Goal: Task Accomplishment & Management: Complete application form

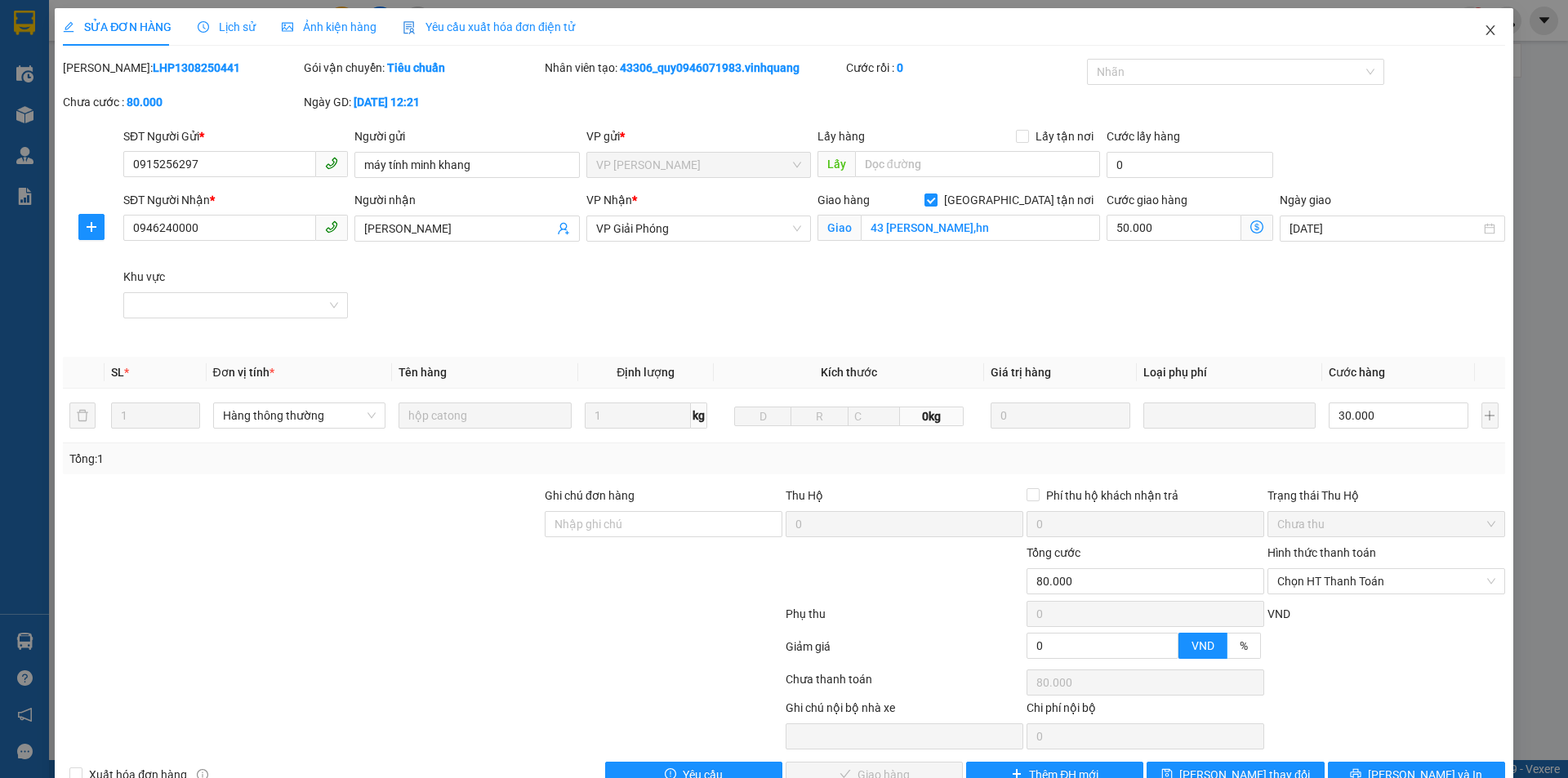
click at [1469, 25] on span "Close" at bounding box center [1490, 30] width 46 height 46
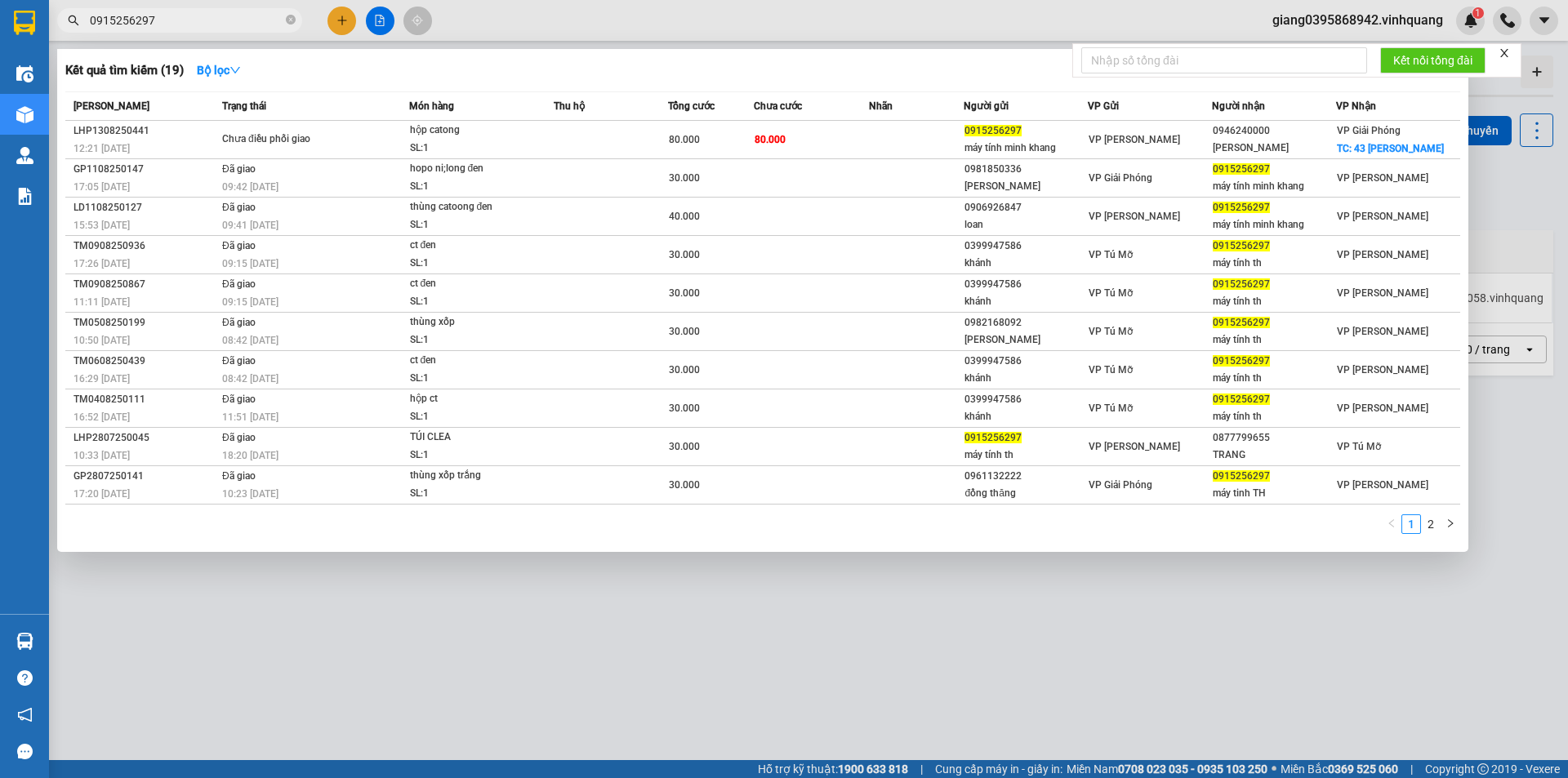
click at [203, 13] on input "0915256297" at bounding box center [186, 21] width 193 height 18
click at [204, 14] on input "0915256297" at bounding box center [186, 21] width 193 height 18
paste input "3507971"
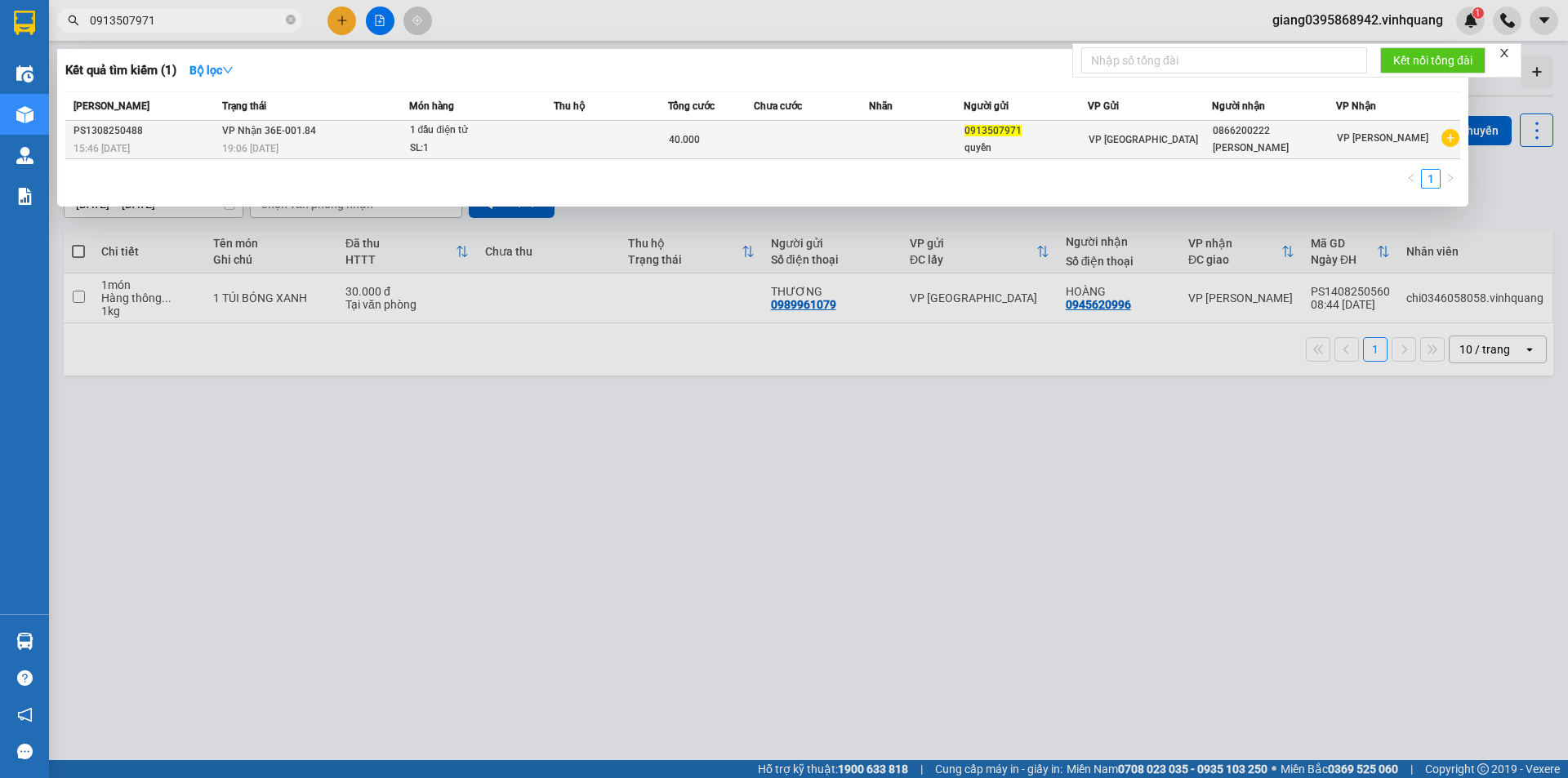
type input "0913507971"
click at [1179, 126] on td "VP [GEOGRAPHIC_DATA]" at bounding box center [1150, 140] width 124 height 38
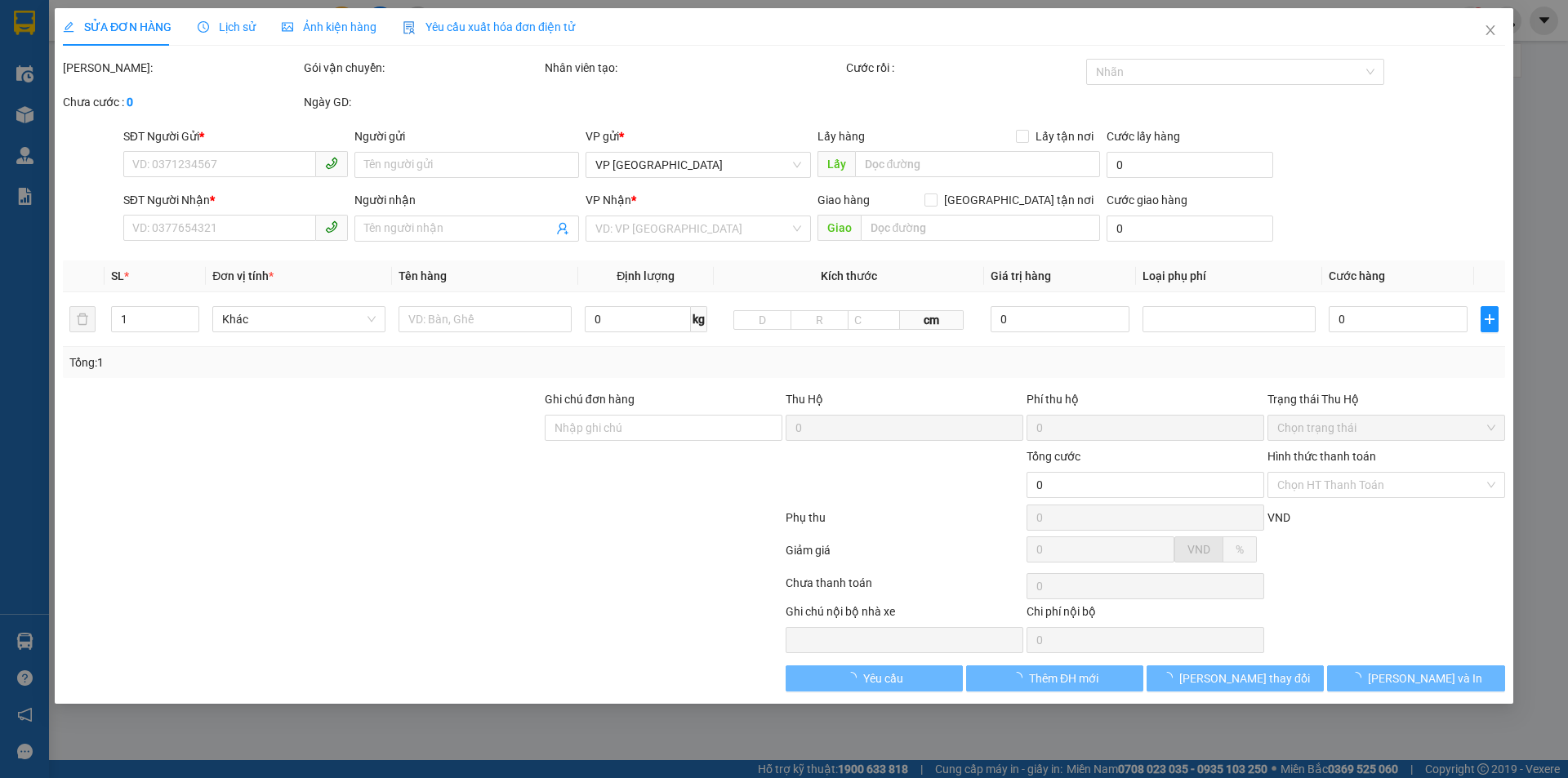
type input "0913507971"
type input "quyền"
type input "0866200222"
type input "[PERSON_NAME]"
type input "40.000"
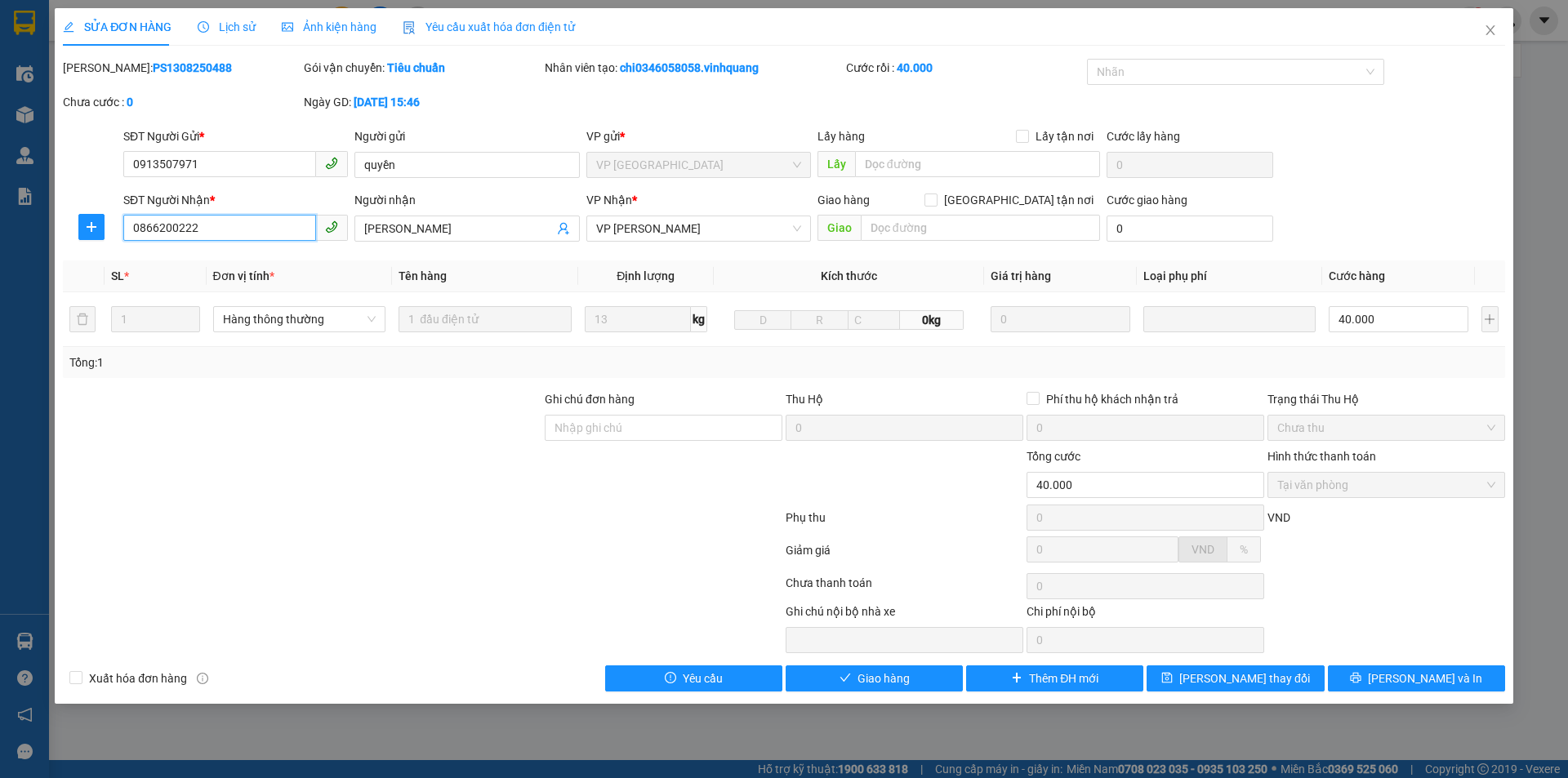
click at [186, 229] on input "0866200222" at bounding box center [219, 228] width 193 height 26
click at [1487, 32] on icon "close" at bounding box center [1490, 29] width 13 height 13
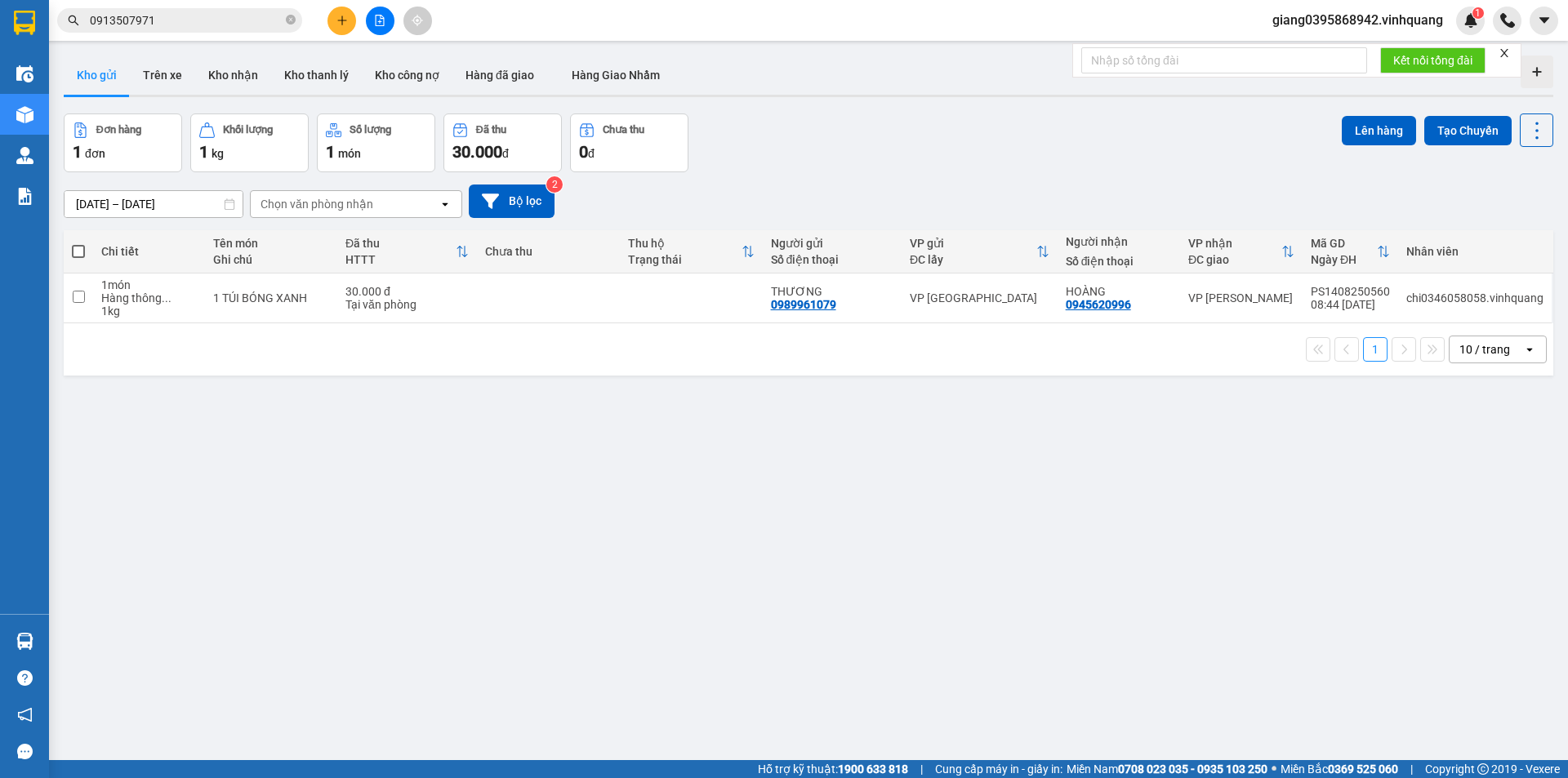
click at [225, 23] on input "0913507971" at bounding box center [186, 21] width 193 height 18
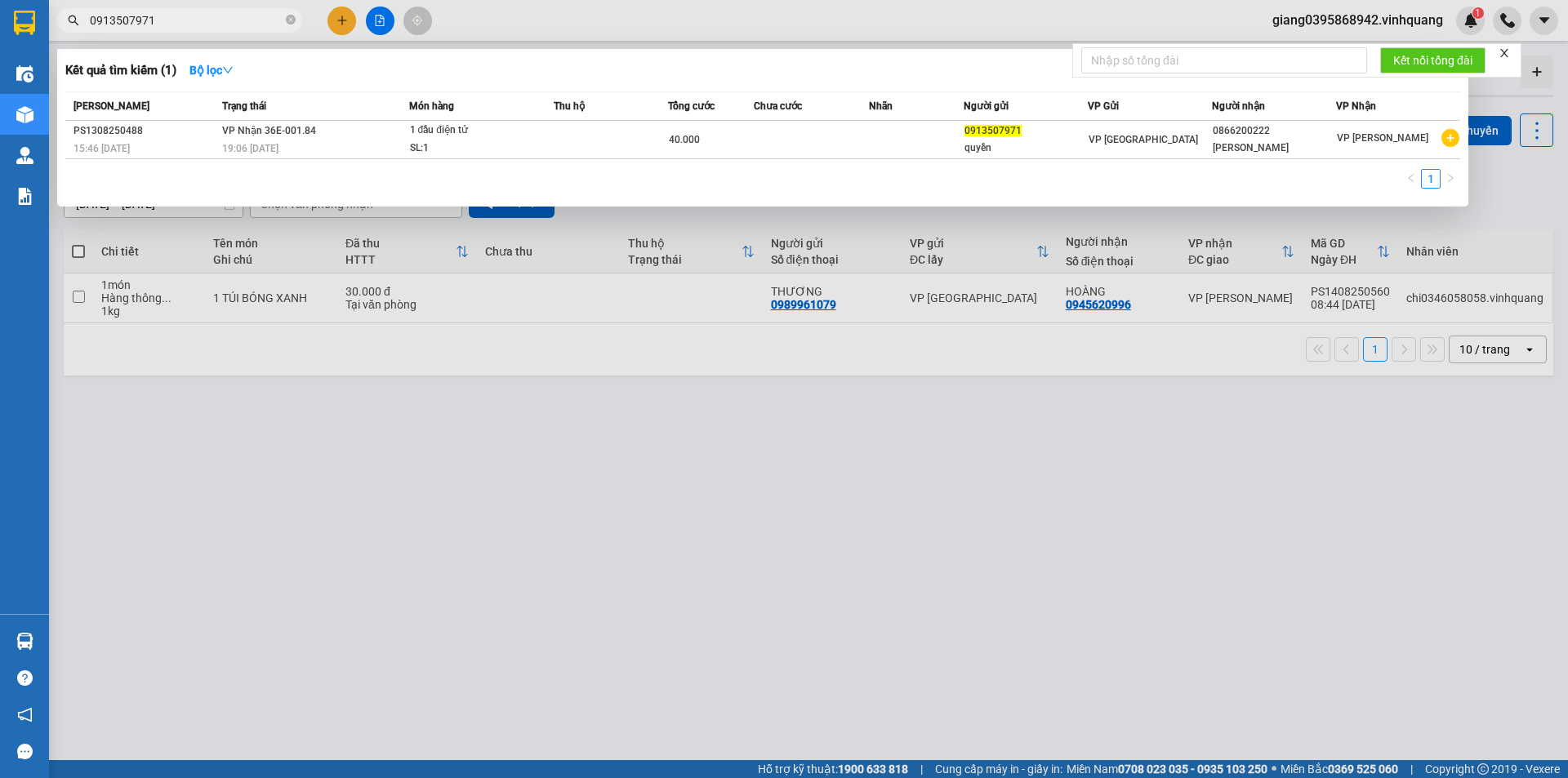
click at [181, 23] on input "0913507971" at bounding box center [186, 21] width 193 height 18
click at [182, 25] on input "0913507971" at bounding box center [186, 21] width 193 height 18
click at [894, 126] on td at bounding box center [917, 140] width 96 height 38
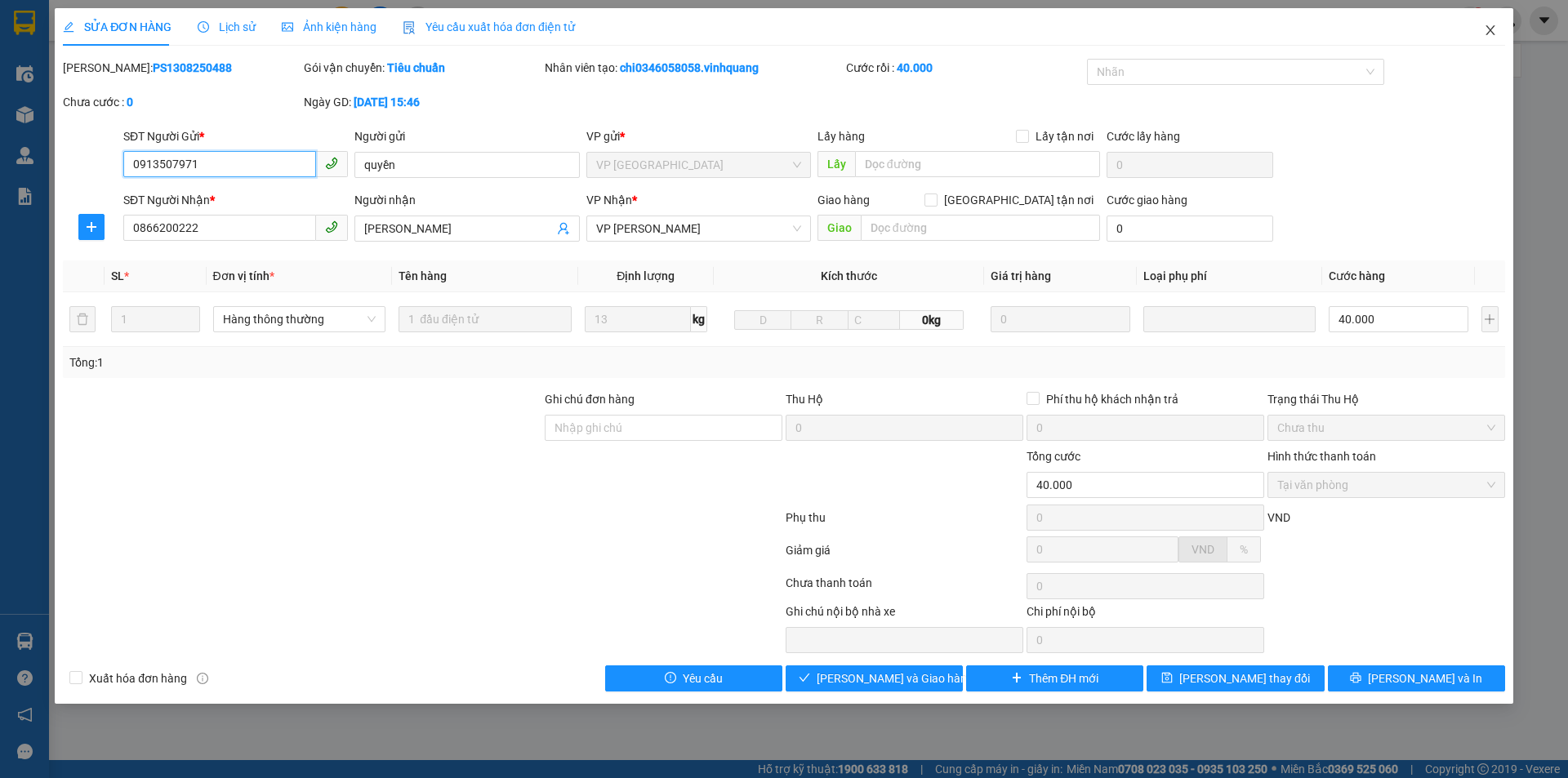
type input "0913507971"
type input "quyền"
type input "0866200222"
type input "[PERSON_NAME]"
type input "40.000"
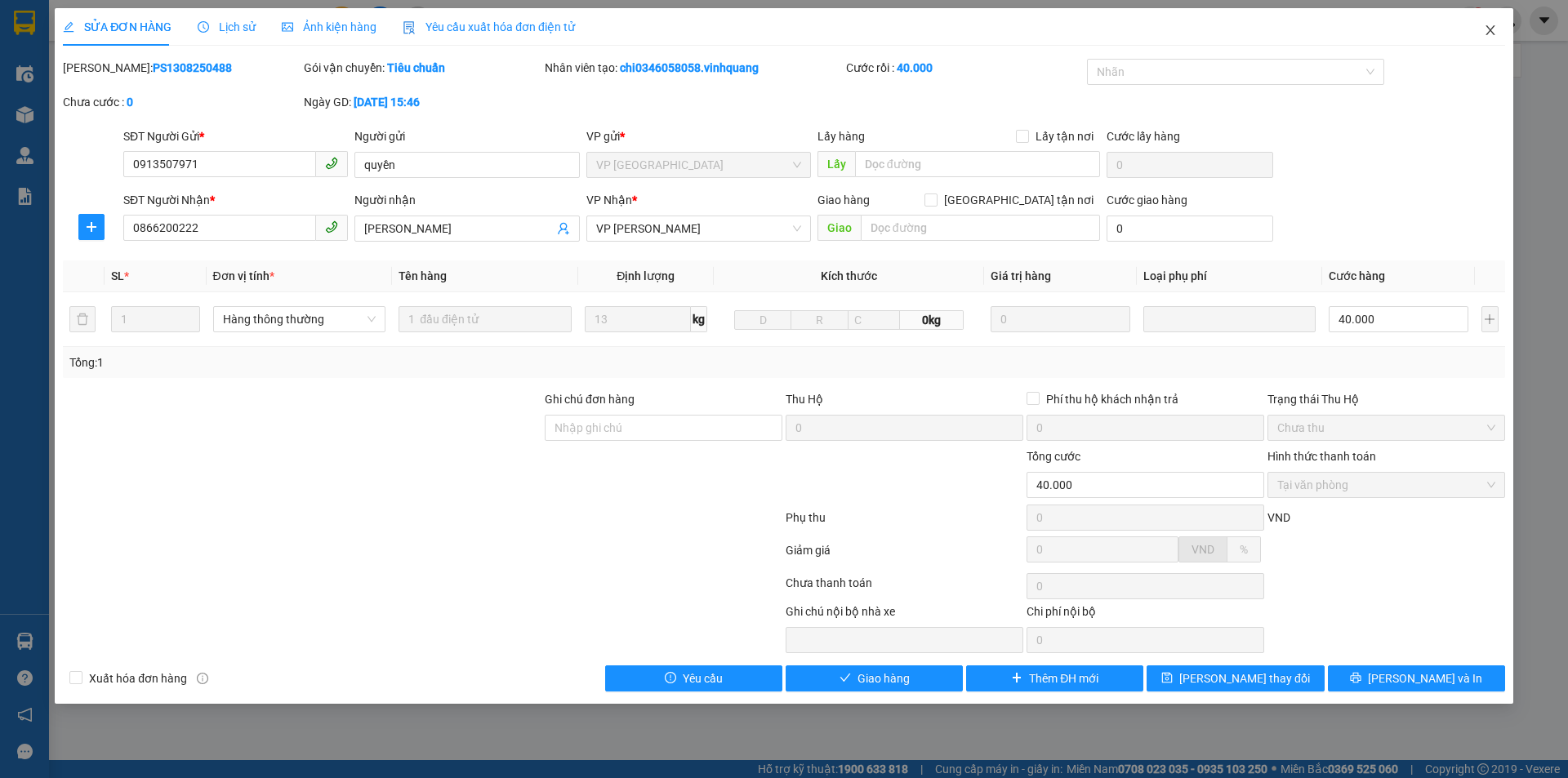
click at [1489, 32] on icon "close" at bounding box center [1490, 30] width 9 height 10
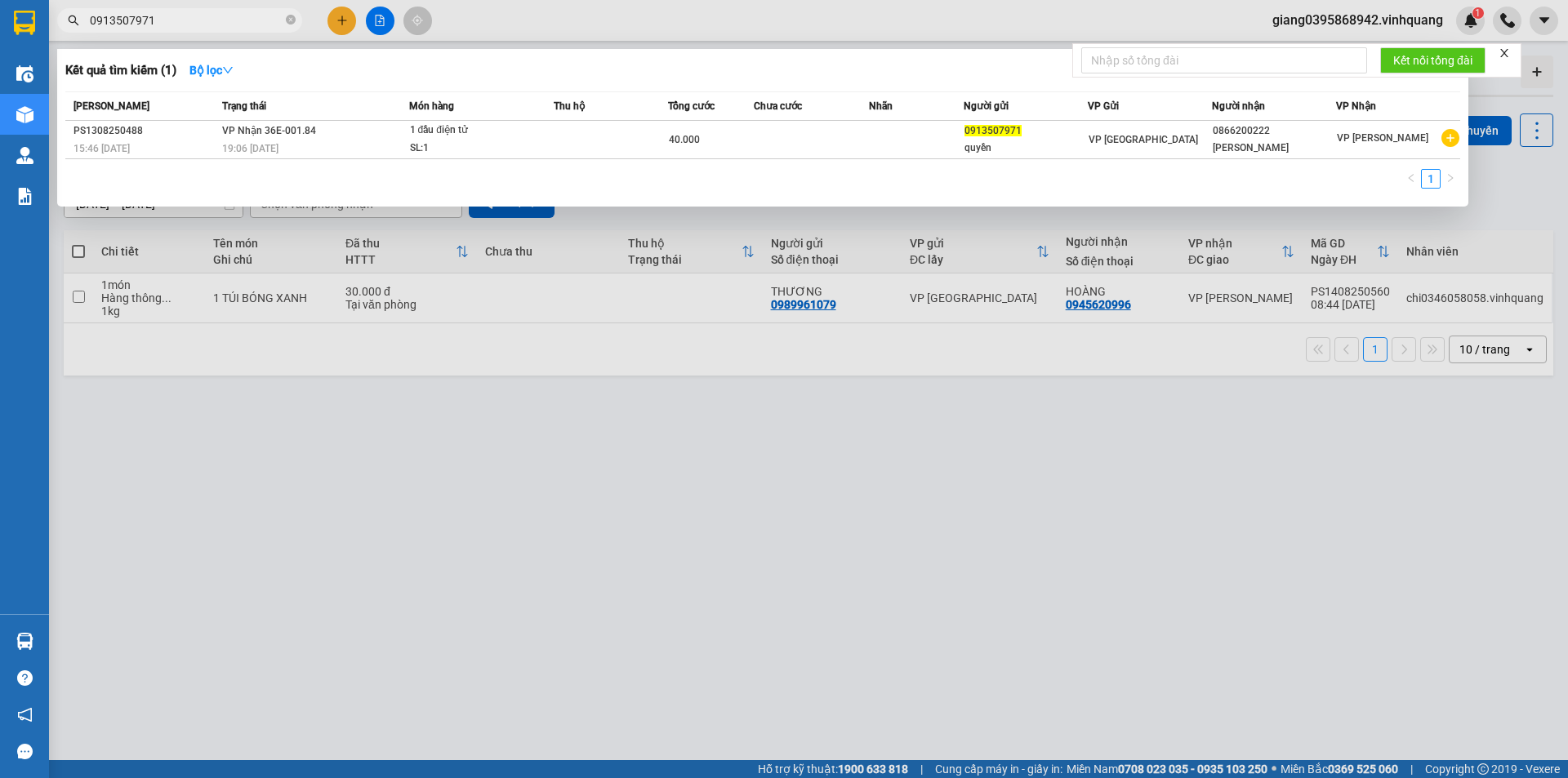
click at [196, 18] on input "0913507971" at bounding box center [186, 21] width 193 height 18
click at [547, 151] on span "1 đầu điện tử SL: 1" at bounding box center [481, 139] width 144 height 35
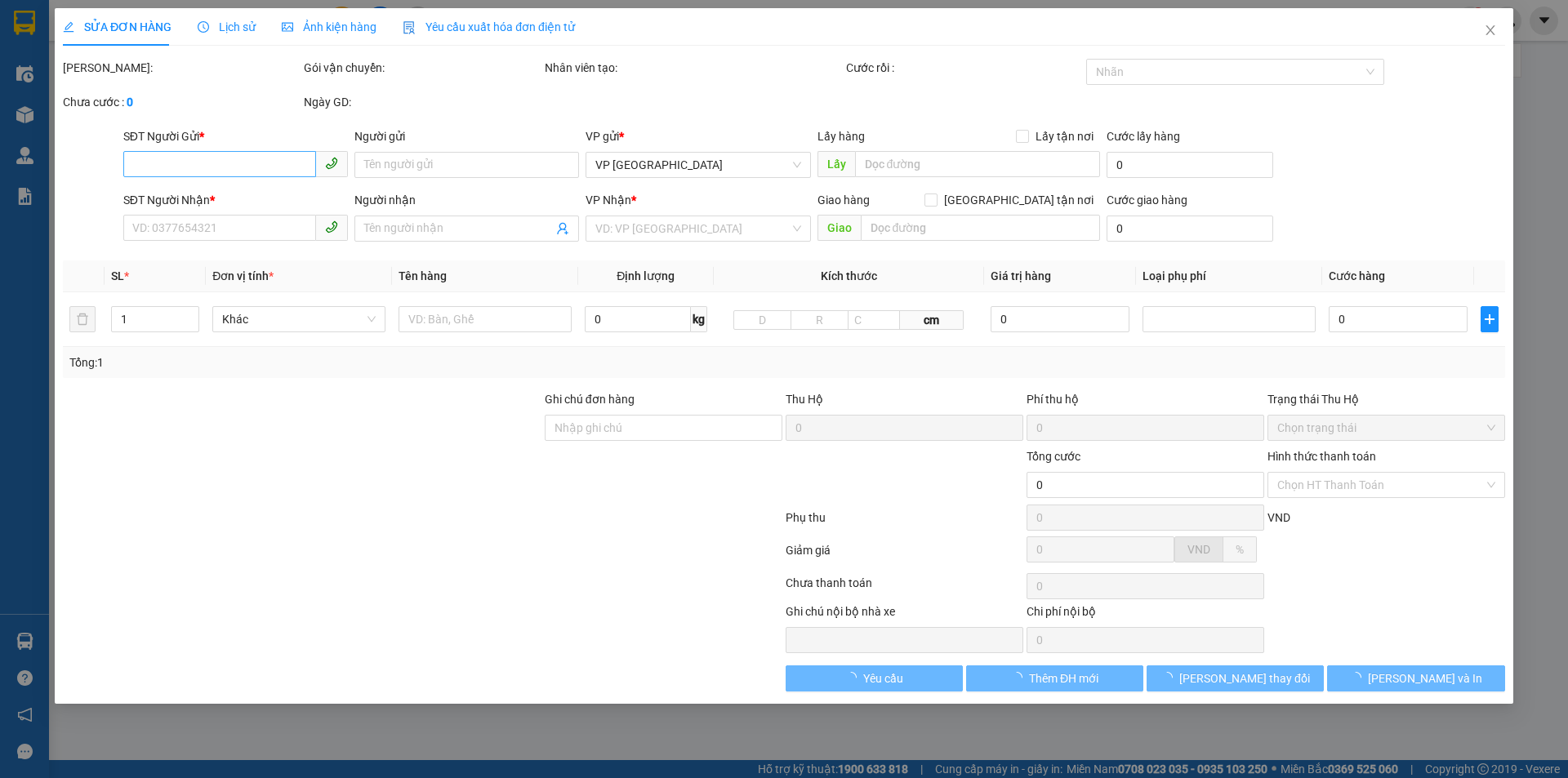
type input "0913507971"
type input "quyền"
type input "0866200222"
type input "[PERSON_NAME]"
type input "40.000"
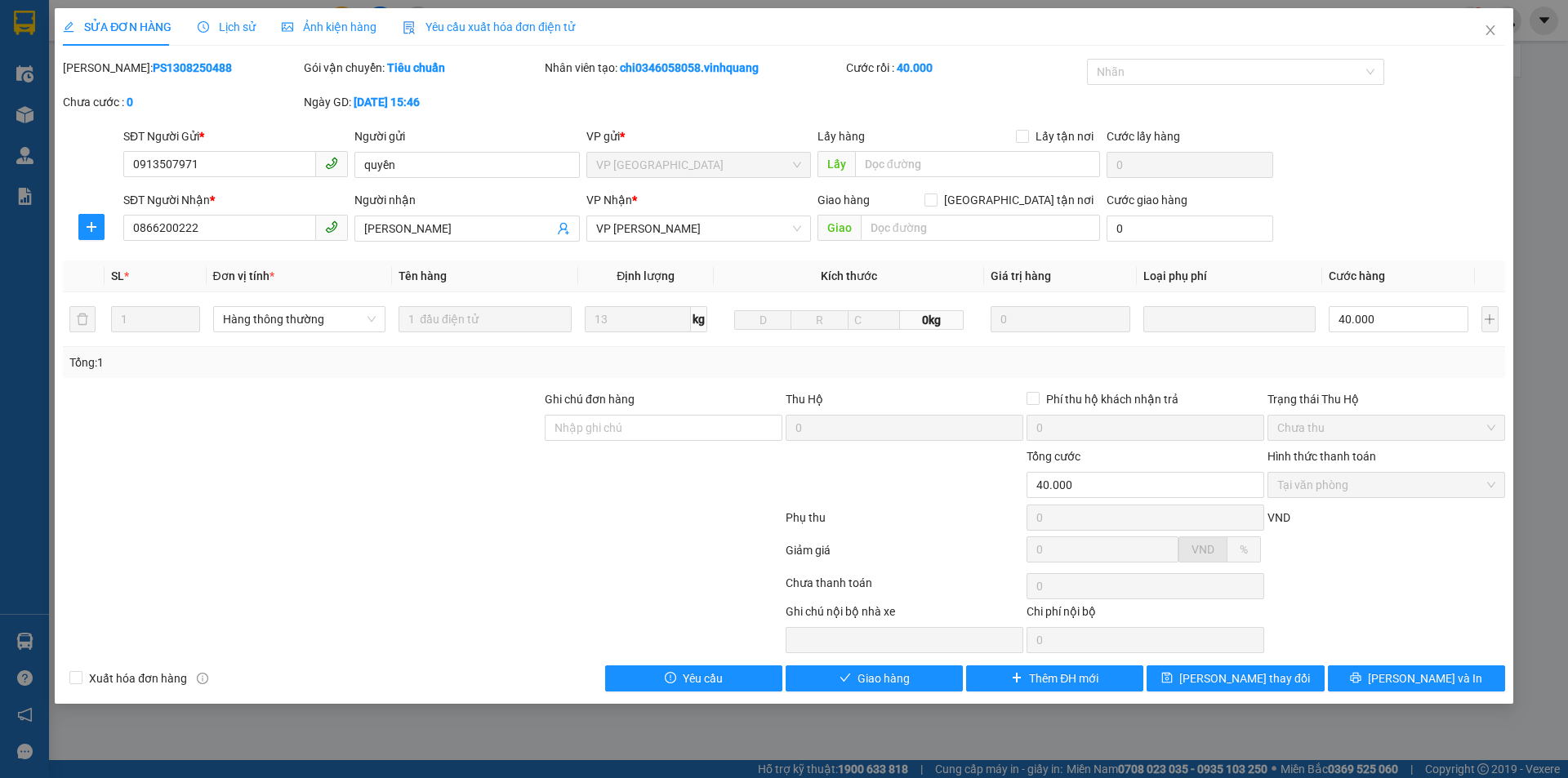
click at [229, 32] on span "Lịch sử" at bounding box center [226, 26] width 58 height 13
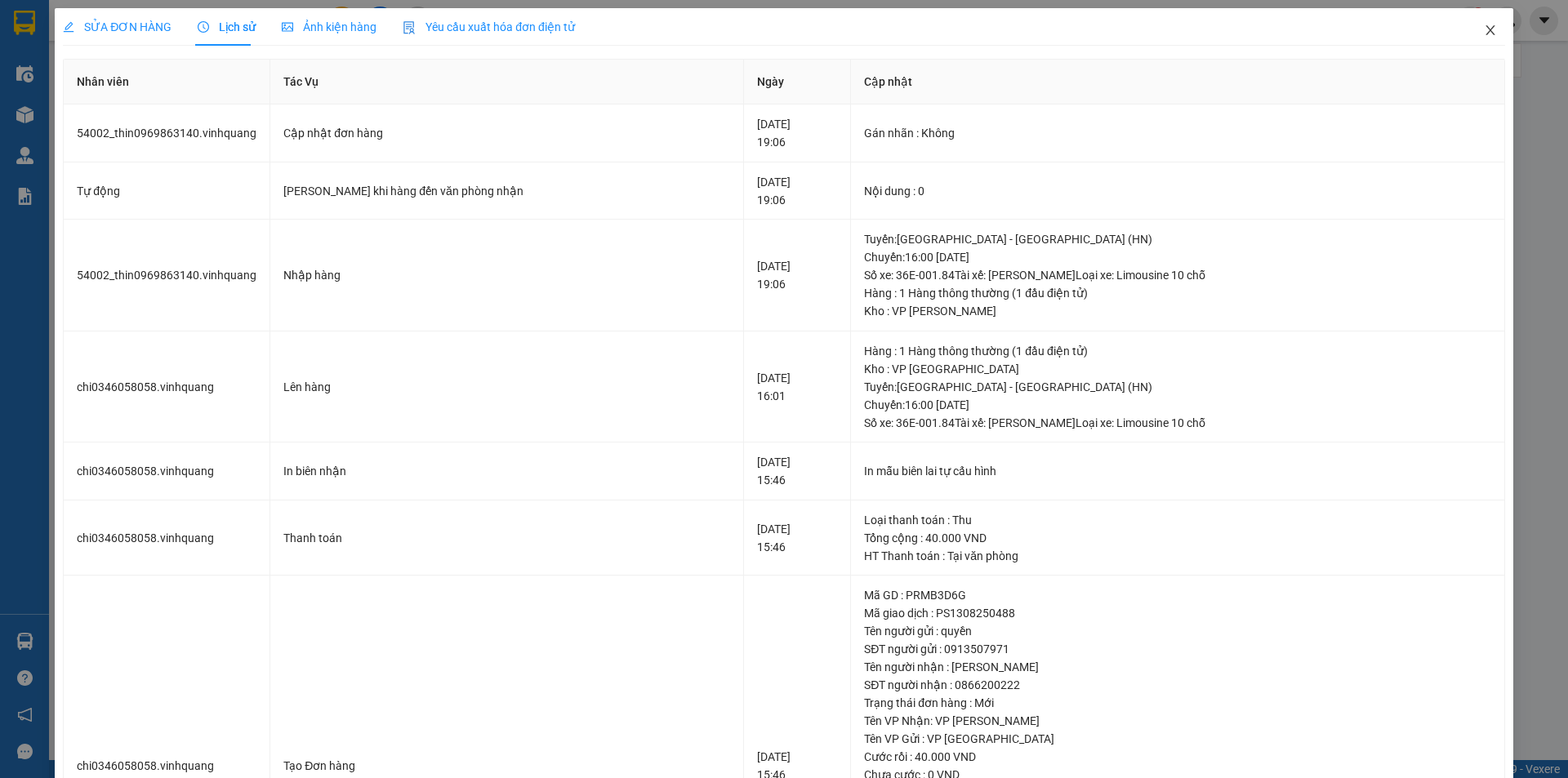
click at [1486, 32] on icon "close" at bounding box center [1490, 30] width 9 height 10
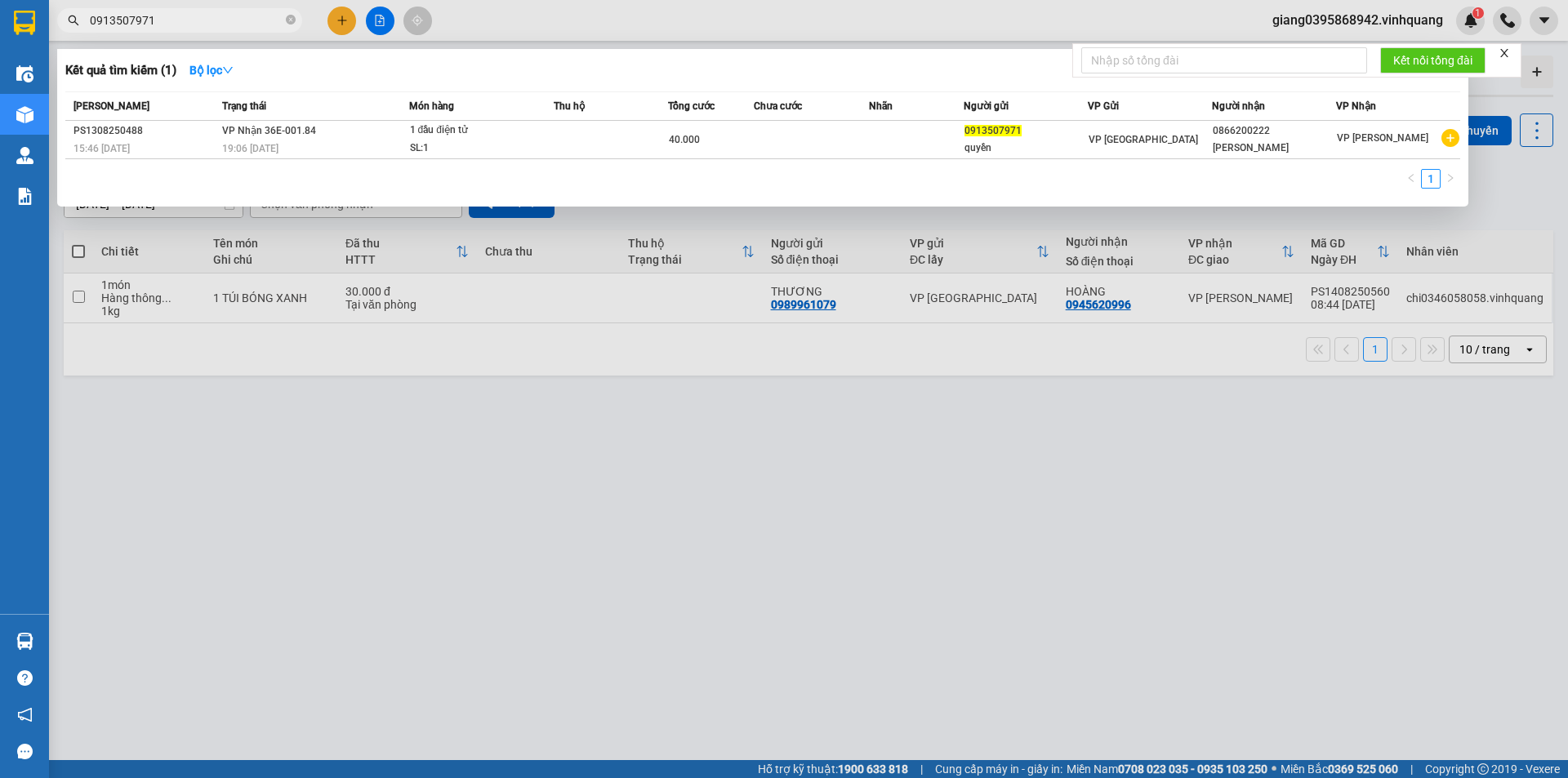
click at [201, 18] on input "0913507971" at bounding box center [186, 21] width 193 height 18
click at [326, 147] on div "19:06 [DATE]" at bounding box center [315, 149] width 186 height 18
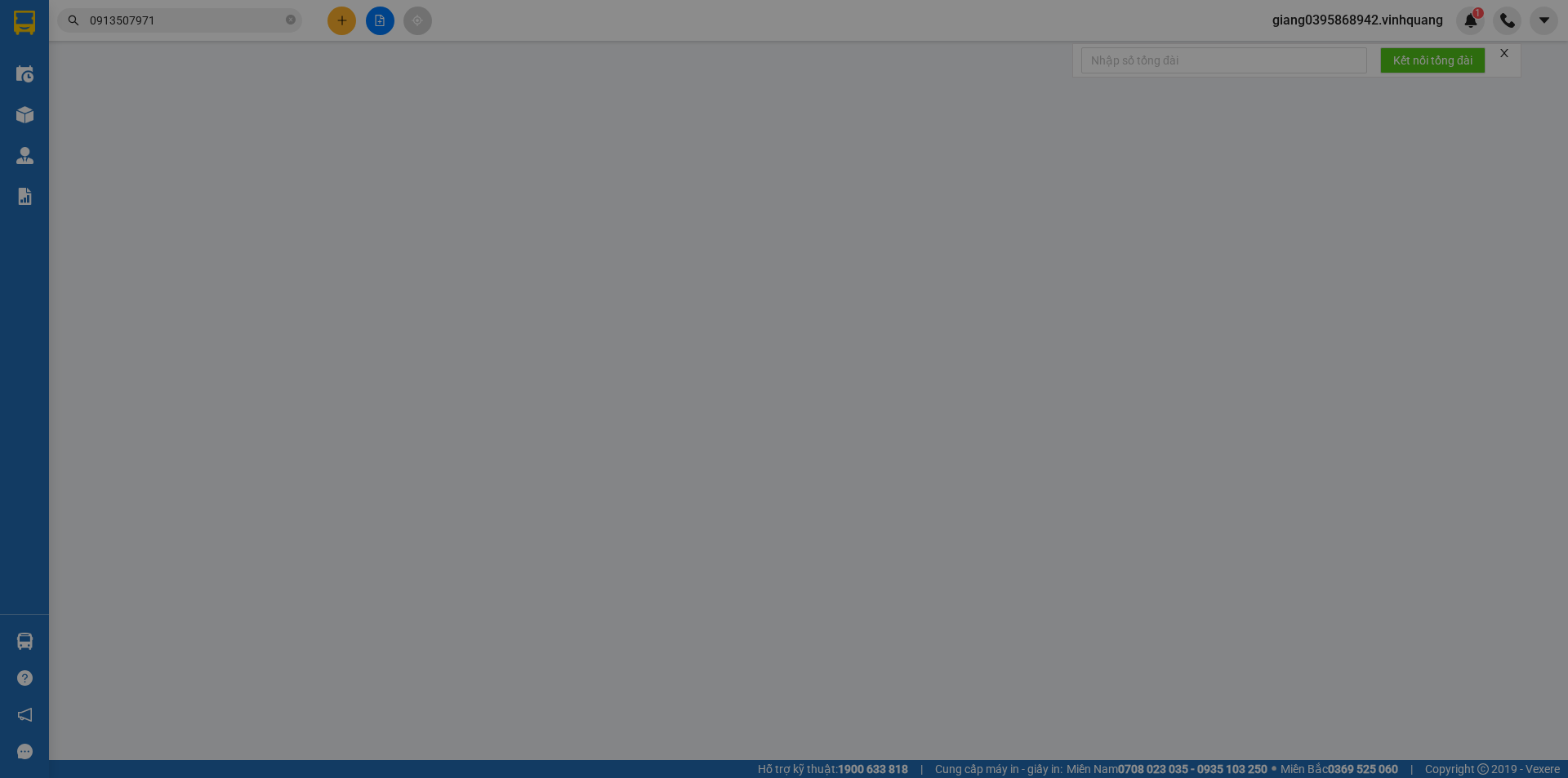
type input "0913507971"
type input "quyền"
type input "0866200222"
type input "[PERSON_NAME]"
type input "40.000"
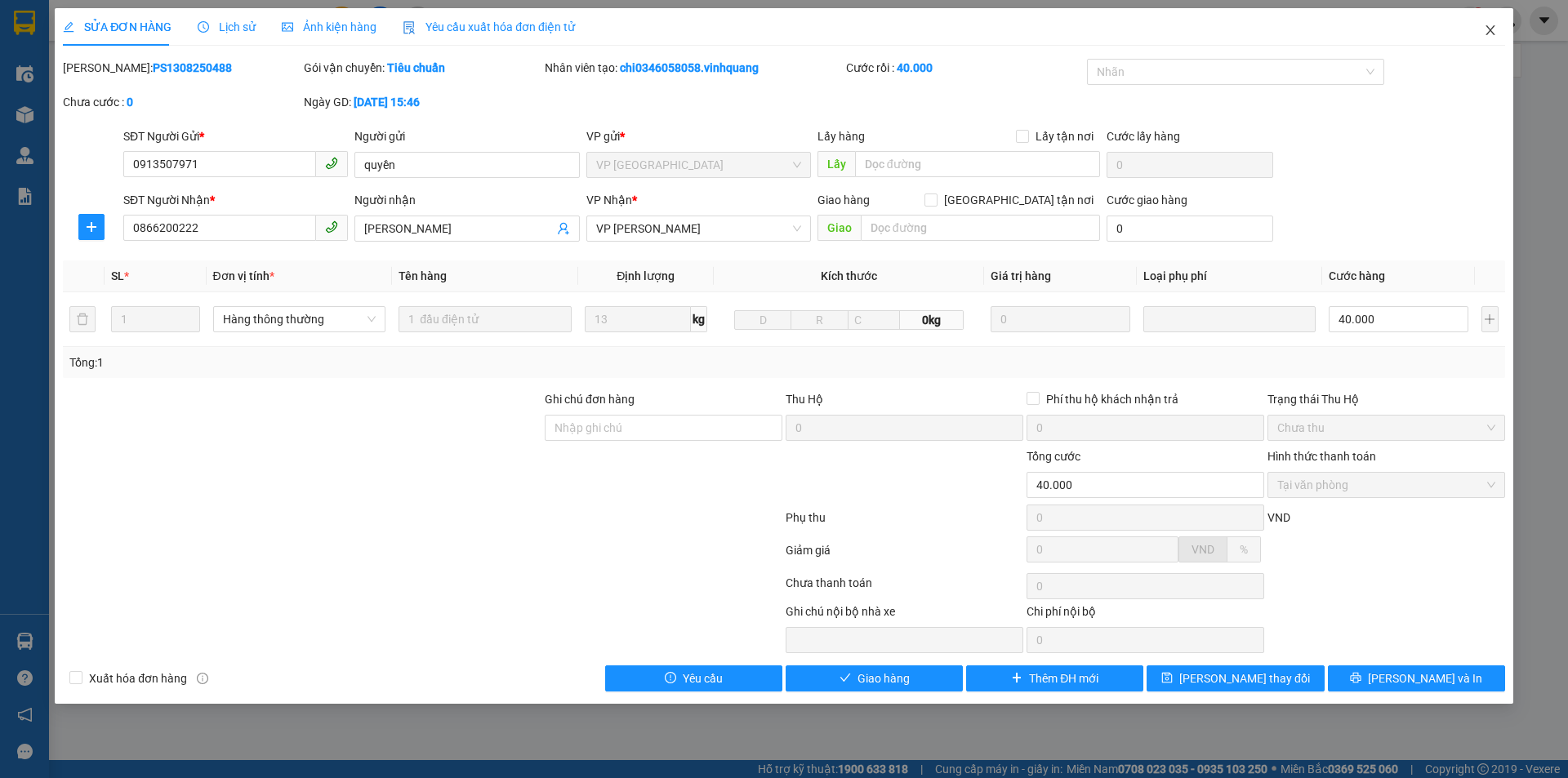
click at [1492, 32] on icon "close" at bounding box center [1490, 30] width 9 height 10
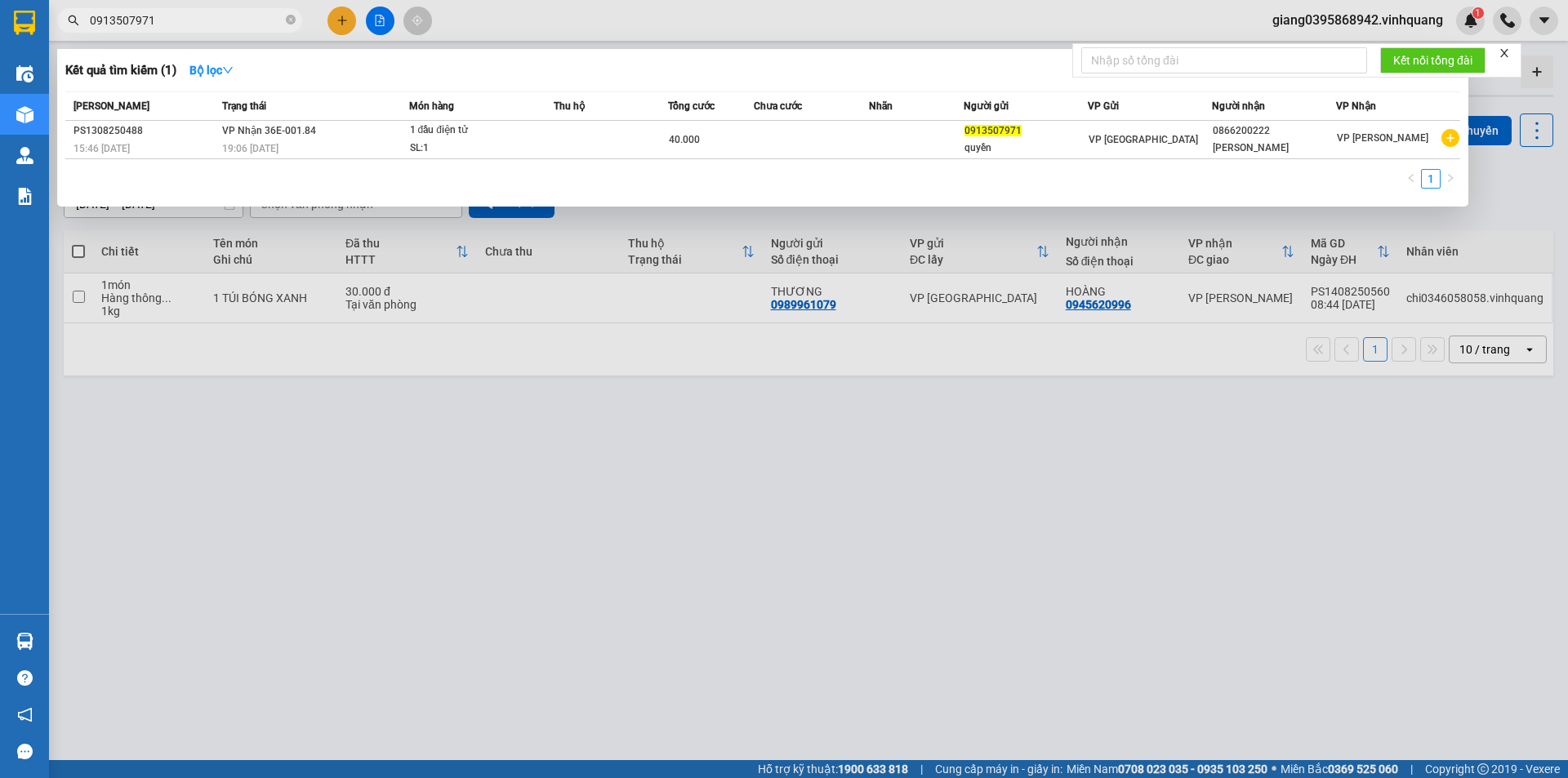
click at [201, 18] on input "0913507971" at bounding box center [186, 21] width 193 height 18
click at [320, 422] on div at bounding box center [784, 389] width 1568 height 778
